Goal: Task Accomplishment & Management: Manage account settings

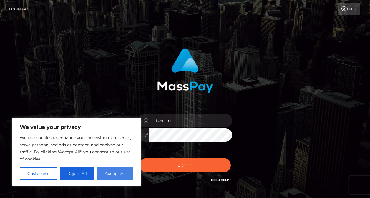
click at [123, 170] on button "Accept All" at bounding box center [115, 173] width 36 height 13
checkbox input "true"
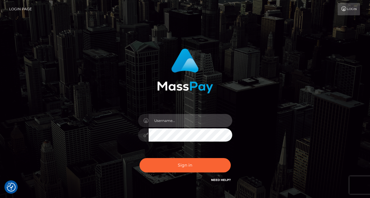
click at [173, 120] on input "text" at bounding box center [190, 120] width 84 height 13
type input "[EMAIL_ADDRESS][DOMAIN_NAME]"
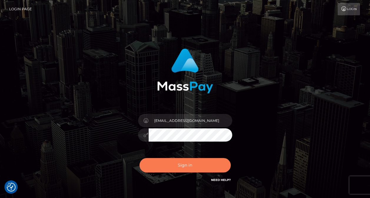
click at [182, 168] on button "Sign in" at bounding box center [184, 165] width 91 height 14
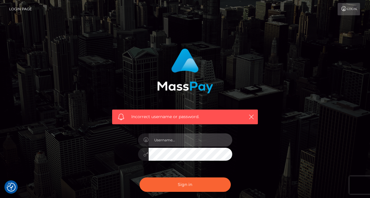
click at [184, 143] on input "text" at bounding box center [190, 140] width 84 height 13
type input "mattna44@gmail.com"
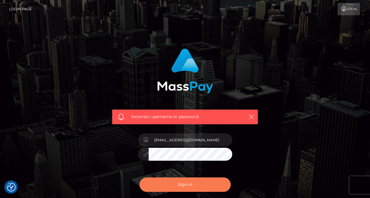
click at [186, 181] on button "Sign in" at bounding box center [184, 185] width 91 height 14
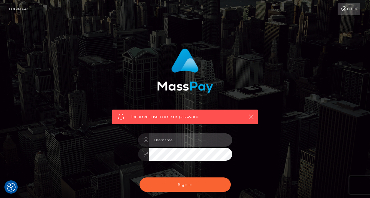
click at [197, 139] on input "text" at bounding box center [190, 140] width 84 height 13
type input "[EMAIL_ADDRESS][DOMAIN_NAME]"
click at [143, 154] on icon at bounding box center [145, 154] width 5 height 5
click at [147, 154] on icon at bounding box center [145, 154] width 5 height 5
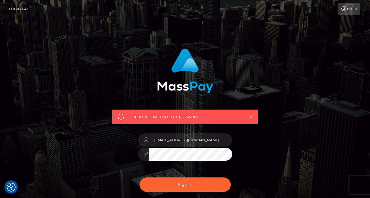
click at [145, 156] on div at bounding box center [185, 153] width 94 height 11
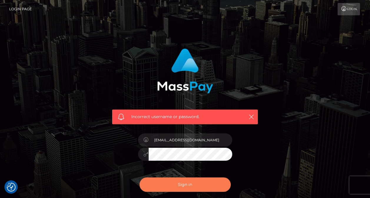
click at [209, 188] on button "Sign in" at bounding box center [184, 185] width 91 height 14
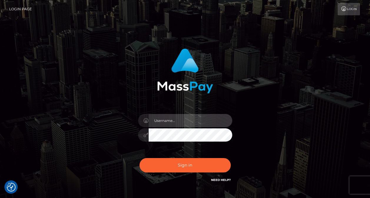
click at [181, 123] on input "text" at bounding box center [190, 120] width 84 height 13
type input "[EMAIL_ADDRESS][DOMAIN_NAME]"
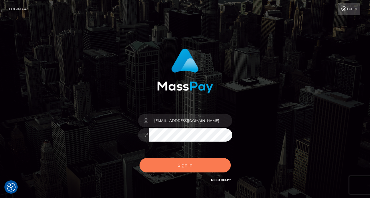
click at [178, 163] on button "Sign in" at bounding box center [184, 165] width 91 height 14
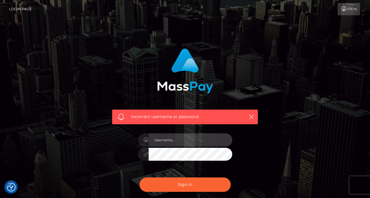
type input "luckycharm898223@gmail.com"
click at [295, 176] on div "Incorrect username or password. luckycharm898223@gmail.com" at bounding box center [184, 128] width 335 height 169
drag, startPoint x: 218, startPoint y: 139, endPoint x: 119, endPoint y: 141, distance: 99.4
click at [119, 141] on div "Incorrect username or password. luckycharm898223@gmail.com" at bounding box center [185, 125] width 154 height 163
click at [208, 142] on input "MasterSmiley69" at bounding box center [190, 140] width 84 height 13
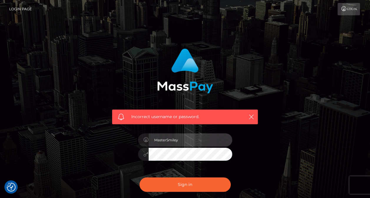
type input "MasterSmiley"
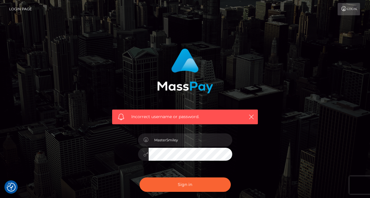
click at [316, 114] on div "Incorrect username or password. MasterSmiley" at bounding box center [184, 128] width 335 height 169
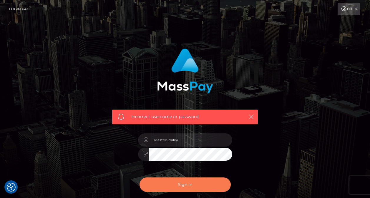
click at [211, 188] on button "Sign in" at bounding box center [184, 185] width 91 height 14
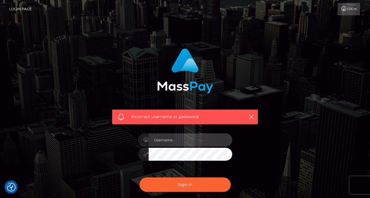
click at [189, 143] on input "text" at bounding box center [190, 140] width 84 height 13
type input "mastersmiley"
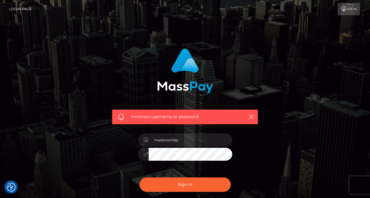
click at [100, 134] on div "Incorrect username or password. mastersmiley" at bounding box center [184, 128] width 335 height 169
click at [139, 178] on button "Sign in" at bounding box center [184, 185] width 91 height 14
checkbox input "true"
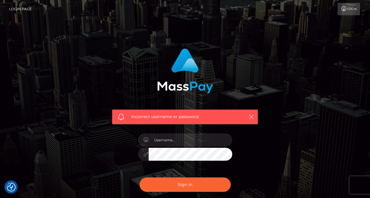
checkbox input "true"
click at [256, 118] on div "Incorrect username or password." at bounding box center [185, 117] width 146 height 15
click at [253, 117] on button "button" at bounding box center [250, 116] width 7 height 7
click at [250, 117] on icon "button" at bounding box center [251, 117] width 6 height 6
click at [350, 10] on link "Login" at bounding box center [348, 9] width 22 height 12
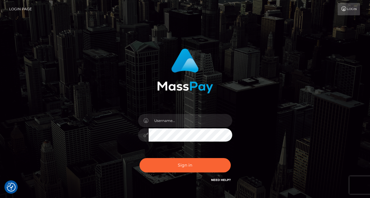
click at [24, 12] on link "Login Page" at bounding box center [20, 9] width 23 height 12
click at [204, 114] on div at bounding box center [185, 132] width 103 height 45
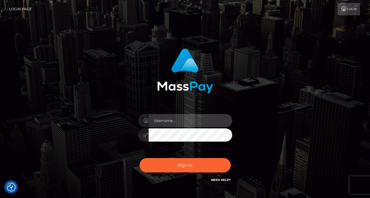
click at [198, 121] on input "text" at bounding box center [190, 120] width 84 height 13
drag, startPoint x: 211, startPoint y: 121, endPoint x: 113, endPoint y: 123, distance: 98.8
click at [113, 123] on div "luckycharm898223@gmail.com" at bounding box center [185, 116] width 154 height 144
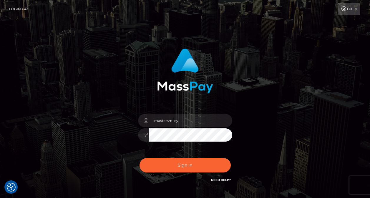
type input "mastersmiley"
click at [139, 158] on button "Sign in" at bounding box center [184, 165] width 91 height 14
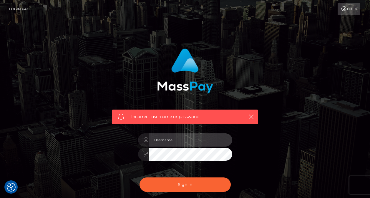
click at [199, 137] on input "text" at bounding box center [190, 140] width 84 height 13
type input "luckycharm898223@gmail.com"
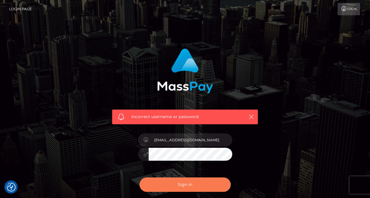
click at [187, 184] on button "Sign in" at bounding box center [184, 185] width 91 height 14
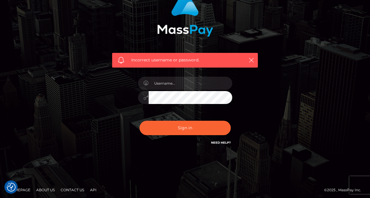
scroll to position [59, 0]
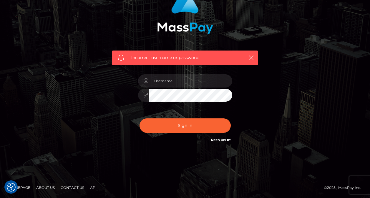
click at [224, 140] on link "Need Help?" at bounding box center [221, 140] width 20 height 4
click at [217, 141] on link "Need Help?" at bounding box center [221, 140] width 20 height 4
click at [218, 139] on link "Need Help?" at bounding box center [221, 140] width 20 height 4
click at [225, 139] on link "Need Help?" at bounding box center [221, 140] width 20 height 4
click at [71, 187] on link "Contact Us" at bounding box center [72, 187] width 28 height 9
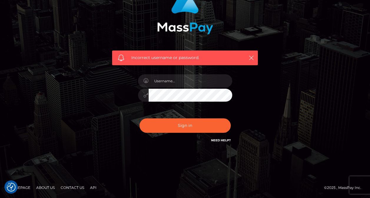
click at [57, 188] on link "About Us" at bounding box center [45, 187] width 23 height 9
click at [66, 188] on link "Contact Us" at bounding box center [72, 187] width 28 height 9
click at [10, 185] on img "Consent Preferences" at bounding box center [11, 187] width 9 height 9
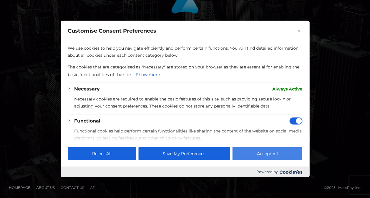
click at [299, 155] on button "Accept All" at bounding box center [267, 153] width 70 height 13
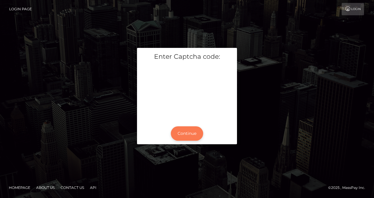
click at [189, 133] on button "Continue" at bounding box center [187, 133] width 32 height 14
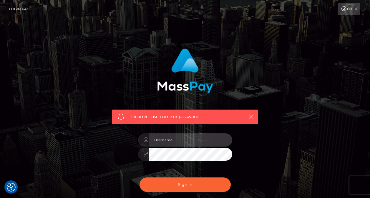
click at [192, 138] on input "text" at bounding box center [190, 140] width 84 height 13
type input "luckycharm898223@gmail.com"
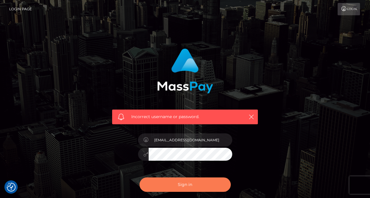
click at [183, 190] on button "Sign in" at bounding box center [184, 185] width 91 height 14
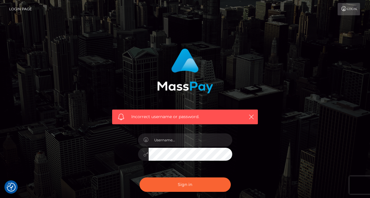
scroll to position [59, 0]
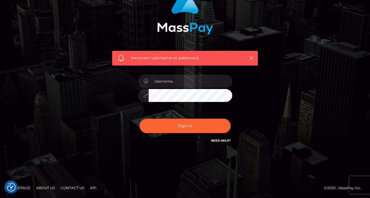
click at [71, 186] on link "Contact Us" at bounding box center [72, 187] width 28 height 9
click at [73, 188] on link "Contact Us" at bounding box center [72, 187] width 28 height 9
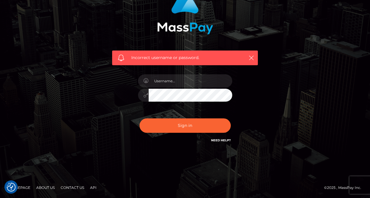
click at [220, 140] on link "Need Help?" at bounding box center [221, 140] width 20 height 4
click at [228, 139] on link "Need Help?" at bounding box center [221, 140] width 20 height 4
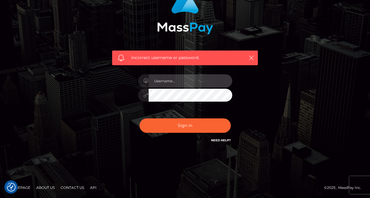
click at [200, 83] on input "text" at bounding box center [190, 80] width 84 height 13
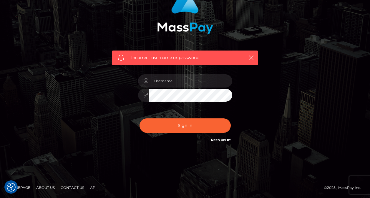
click at [249, 153] on form "Incorrect username or password." at bounding box center [185, 69] width 154 height 169
click at [223, 137] on div "Sign in Need Help?" at bounding box center [185, 128] width 103 height 26
click at [223, 141] on link "Need Help?" at bounding box center [221, 140] width 20 height 4
click at [6, 187] on div at bounding box center [10, 187] width 13 height 13
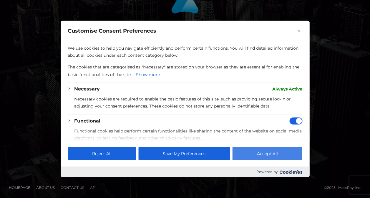
click at [260, 154] on button "Accept All" at bounding box center [267, 153] width 70 height 13
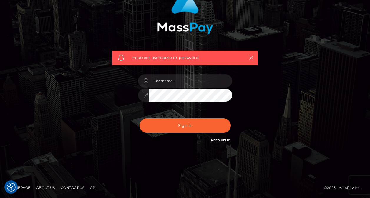
click at [64, 186] on link "Contact Us" at bounding box center [72, 187] width 28 height 9
click at [49, 188] on link "About Us" at bounding box center [45, 187] width 23 height 9
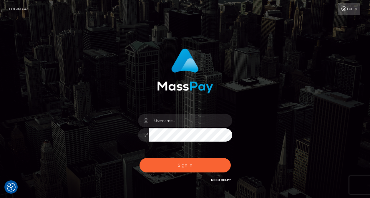
checkbox input "true"
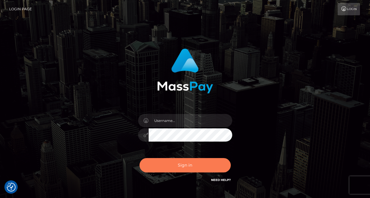
click at [206, 164] on button "Sign in" at bounding box center [184, 165] width 91 height 14
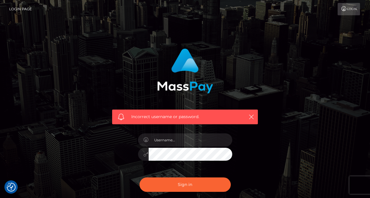
scroll to position [59, 0]
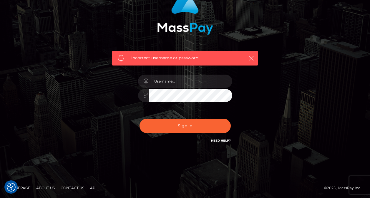
click at [216, 140] on link "Need Help?" at bounding box center [221, 141] width 20 height 4
click at [218, 140] on link "Need Help?" at bounding box center [221, 141] width 20 height 4
click at [71, 187] on link "Contact Us" at bounding box center [72, 187] width 28 height 9
click at [74, 186] on link "Contact Us" at bounding box center [72, 187] width 28 height 9
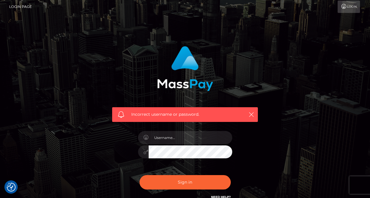
scroll to position [0, 0]
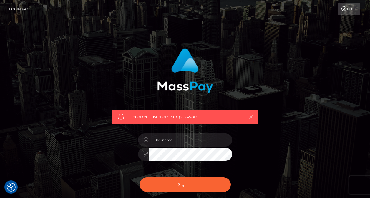
click at [351, 14] on link "Login" at bounding box center [348, 9] width 22 height 12
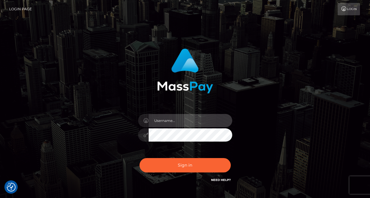
click at [195, 123] on input "text" at bounding box center [190, 120] width 84 height 13
type input "mattna44@gmail.com"
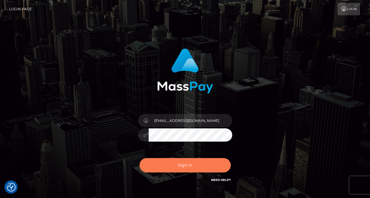
click at [197, 169] on button "Sign in" at bounding box center [184, 165] width 91 height 14
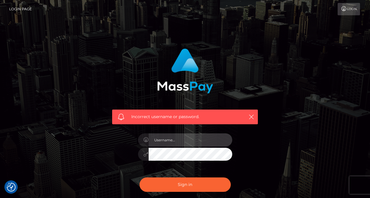
click at [186, 138] on input "text" at bounding box center [190, 140] width 84 height 13
drag, startPoint x: 217, startPoint y: 138, endPoint x: 127, endPoint y: 138, distance: 89.7
click at [127, 138] on div "Incorrect username or password. [EMAIL_ADDRESS][DOMAIN_NAME]" at bounding box center [185, 125] width 154 height 163
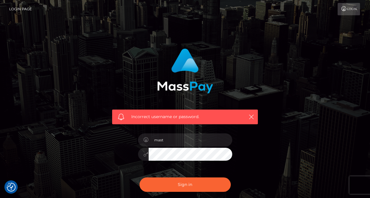
type input "mastersmiley"
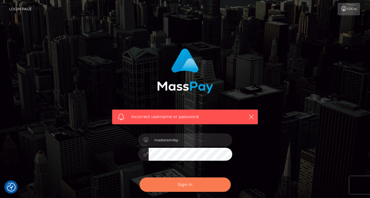
click at [203, 188] on button "Sign in" at bounding box center [184, 185] width 91 height 14
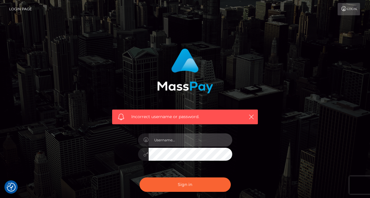
click at [182, 139] on input "text" at bounding box center [190, 140] width 84 height 13
drag, startPoint x: 225, startPoint y: 142, endPoint x: 65, endPoint y: 146, distance: 160.0
click at [65, 146] on div "Incorrect username or password. luckycharm898223@gmail.com" at bounding box center [184, 128] width 335 height 169
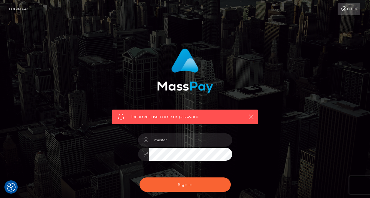
type input "MasterSmiley69"
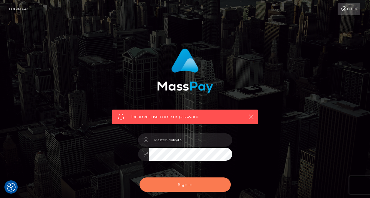
click at [201, 181] on button "Sign in" at bounding box center [184, 185] width 91 height 14
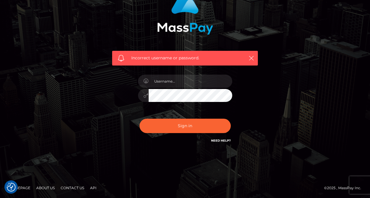
scroll to position [59, 0]
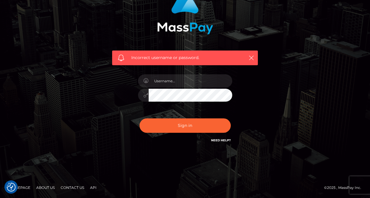
click at [77, 188] on link "Contact Us" at bounding box center [72, 187] width 28 height 9
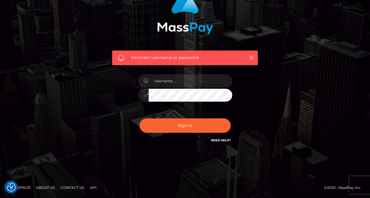
click at [100, 186] on footer "Homepage About Us Contact Us API © 2025 , MassPay Inc." at bounding box center [185, 188] width 370 height 21
click at [218, 141] on link "Need Help?" at bounding box center [221, 140] width 20 height 4
